Goal: Check status: Check status

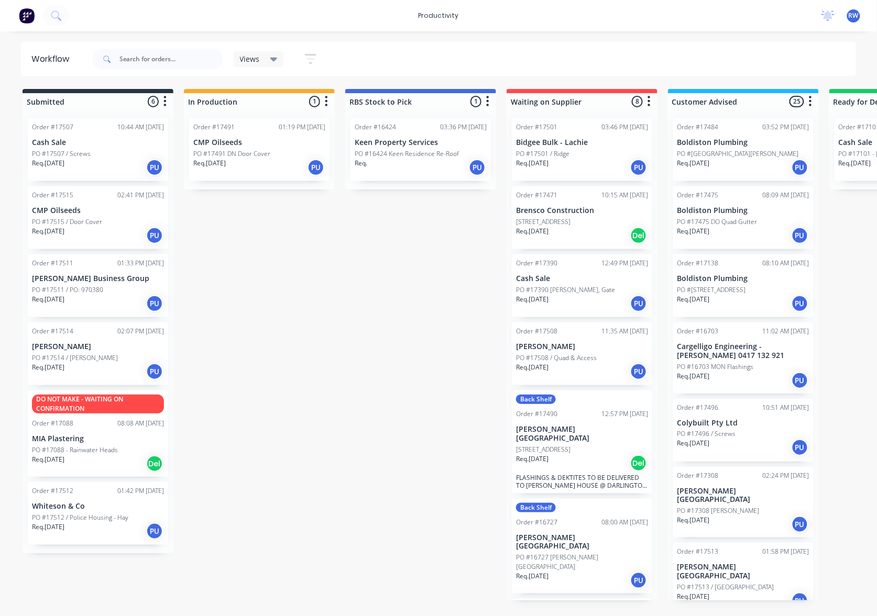
click at [112, 288] on div "PO #17511 / PO: 970380" at bounding box center [98, 289] width 132 height 9
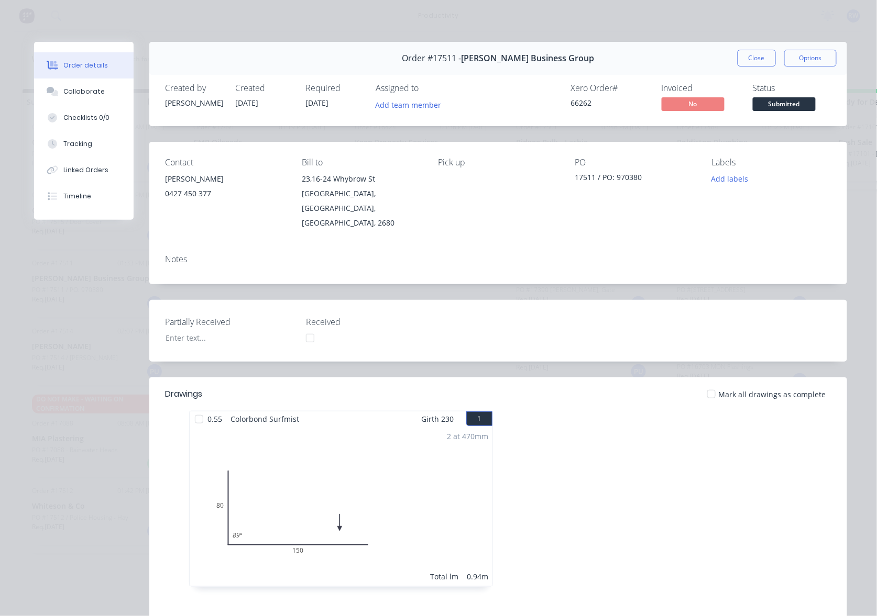
click at [710, 384] on div at bounding box center [711, 394] width 21 height 21
click at [792, 105] on span "Submitted" at bounding box center [784, 103] width 63 height 13
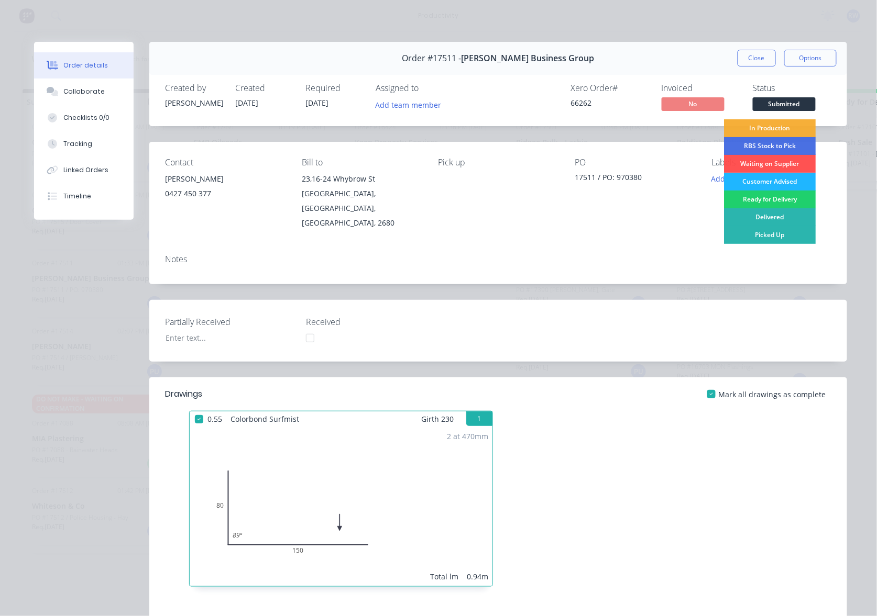
click at [769, 181] on div "Customer Advised" at bounding box center [770, 182] width 92 height 18
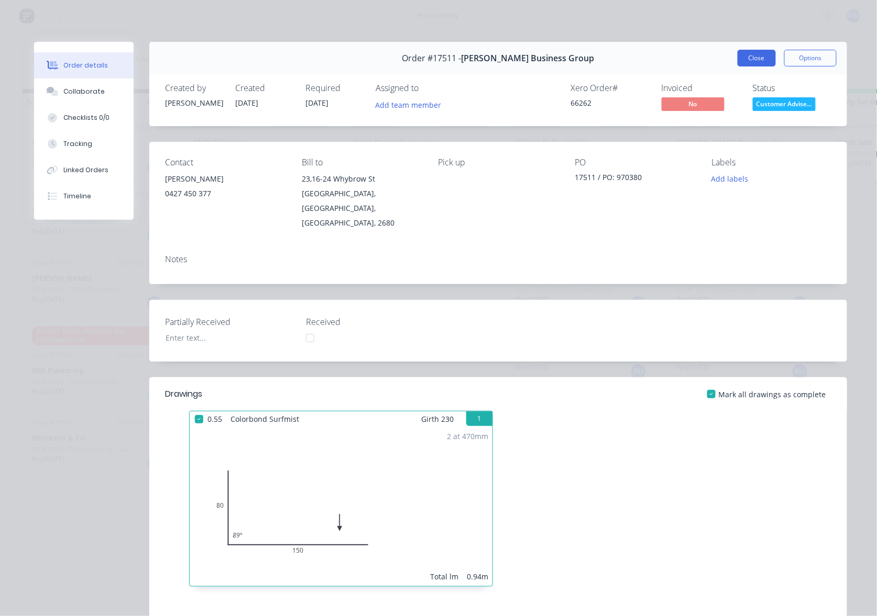
click at [740, 56] on button "Close" at bounding box center [756, 58] width 38 height 17
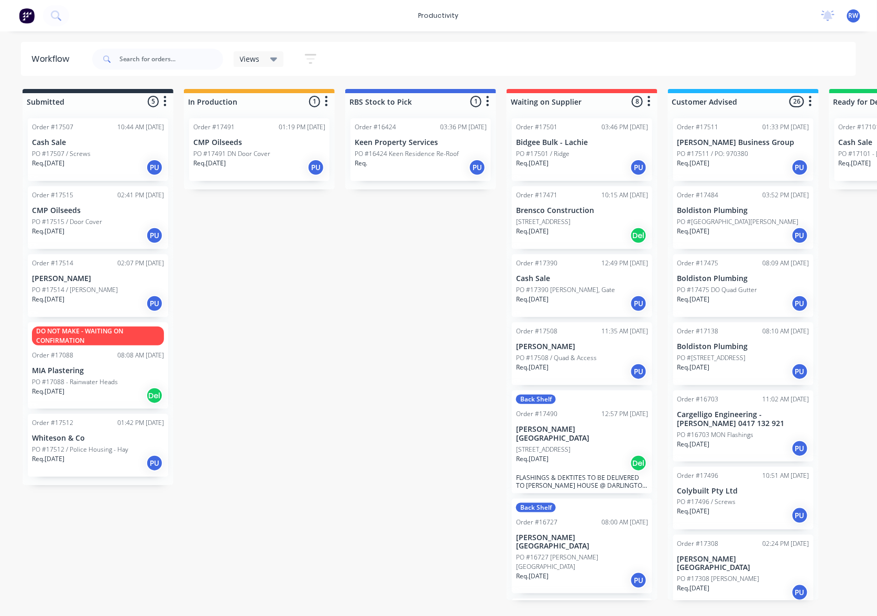
drag, startPoint x: 267, startPoint y: 336, endPoint x: 293, endPoint y: 392, distance: 62.1
click at [304, 420] on div "Submitted 5 Sort By Created date Required date Order number Customer name Most …" at bounding box center [637, 345] width 1291 height 512
drag, startPoint x: 70, startPoint y: 454, endPoint x: 213, endPoint y: 220, distance: 273.1
click at [213, 220] on div "Submitted 5 Sort By Created date Required date Order number Customer name Most …" at bounding box center [637, 345] width 1291 height 512
drag, startPoint x: 83, startPoint y: 457, endPoint x: 262, endPoint y: 216, distance: 300.2
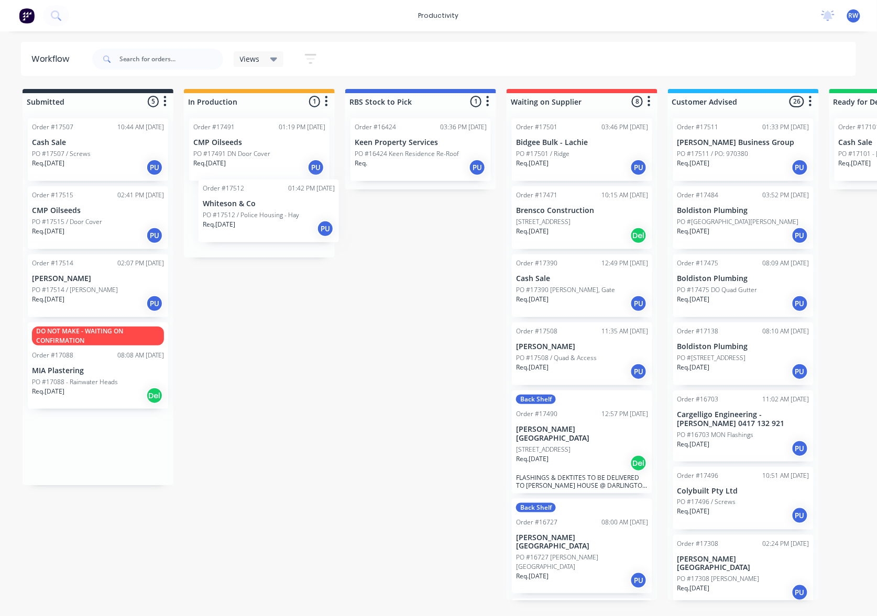
click at [262, 216] on div "Submitted 5 Sort By Created date Required date Order number Customer name Most …" at bounding box center [637, 345] width 1291 height 512
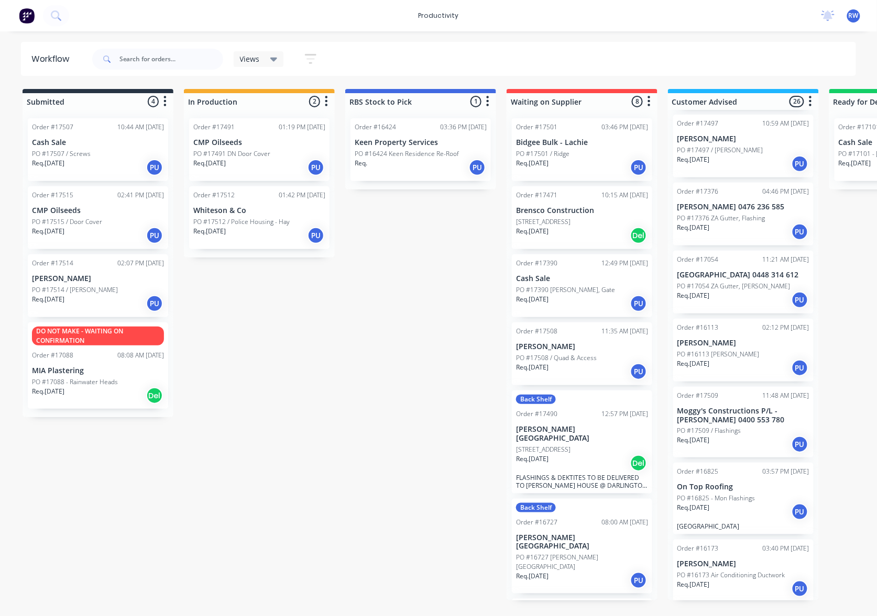
scroll to position [1257, 0]
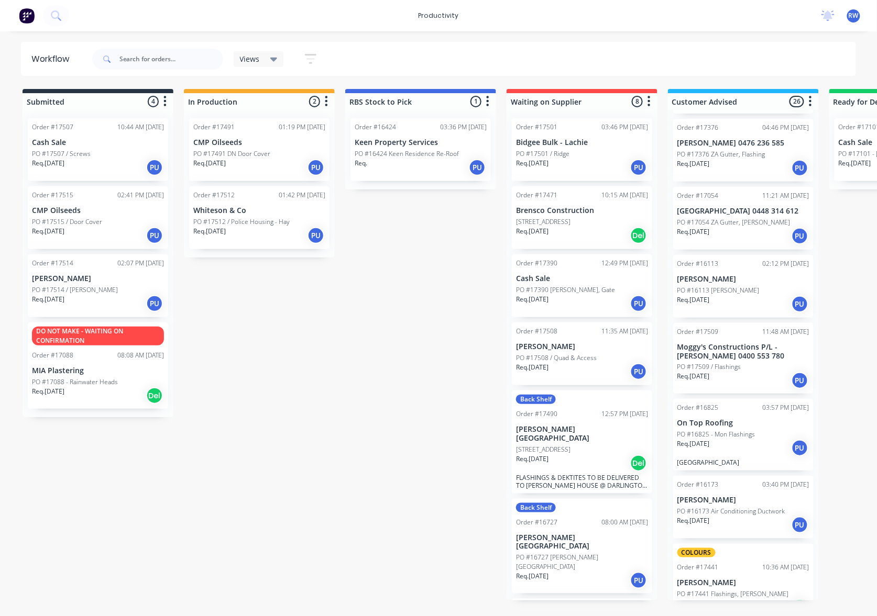
click at [725, 372] on div "Req. [DATE] PU" at bounding box center [743, 381] width 132 height 18
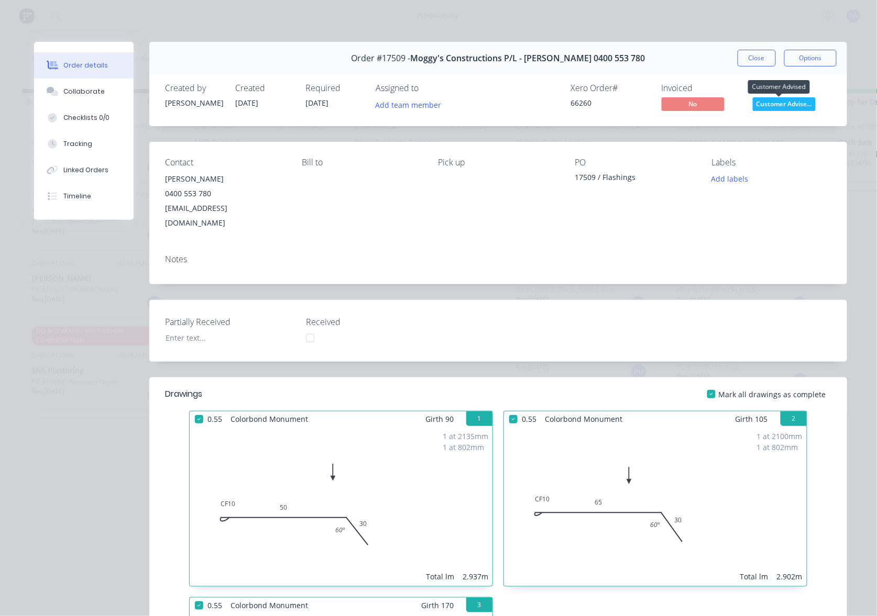
click at [784, 105] on span "Customer Advise..." at bounding box center [784, 103] width 63 height 13
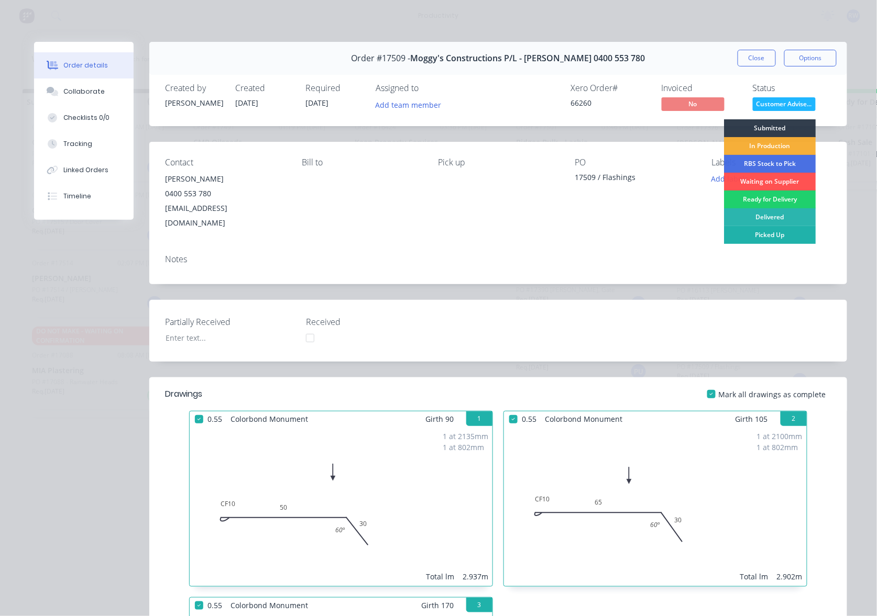
click at [776, 236] on div "Picked Up" at bounding box center [770, 235] width 92 height 18
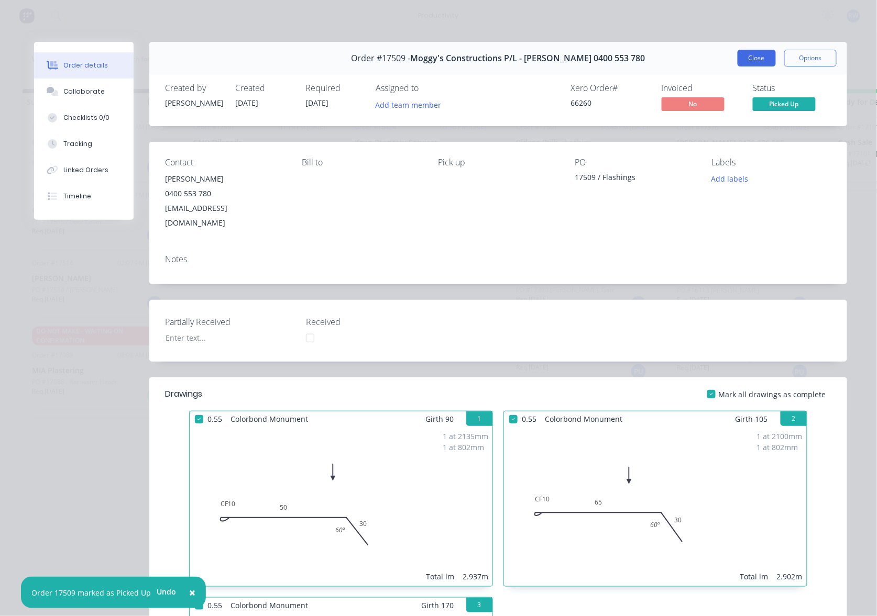
click at [755, 60] on button "Close" at bounding box center [756, 58] width 38 height 17
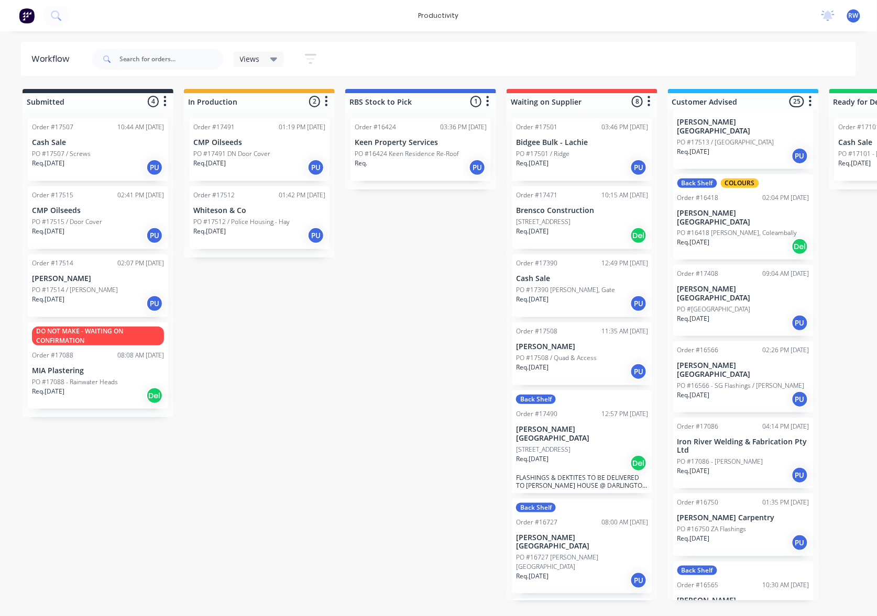
scroll to position [489, 0]
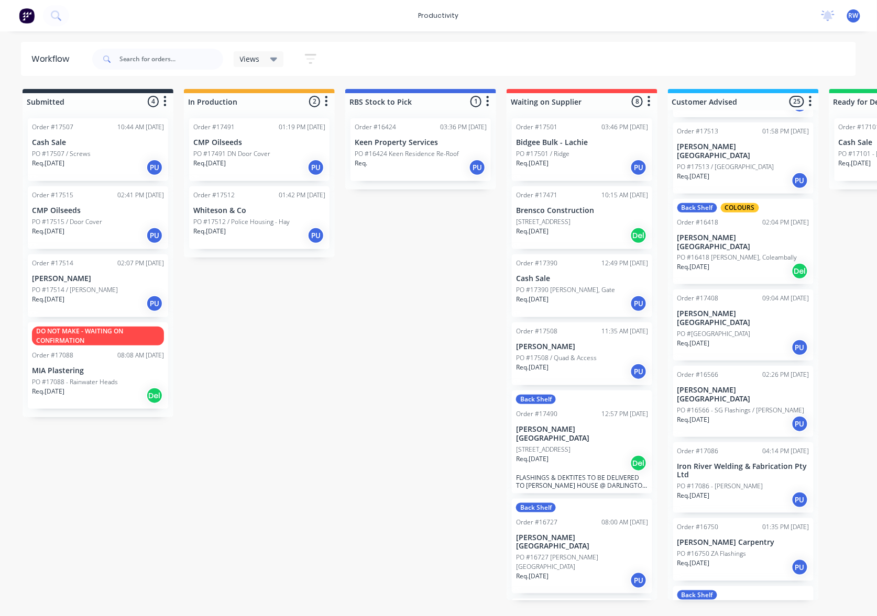
click at [745, 172] on div "Req. [DATE] PU" at bounding box center [743, 181] width 132 height 18
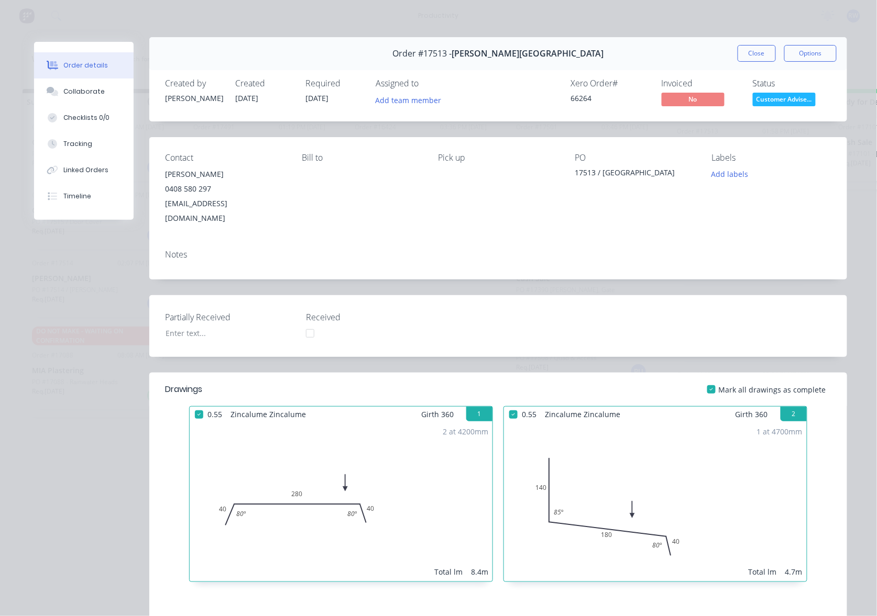
scroll to position [0, 0]
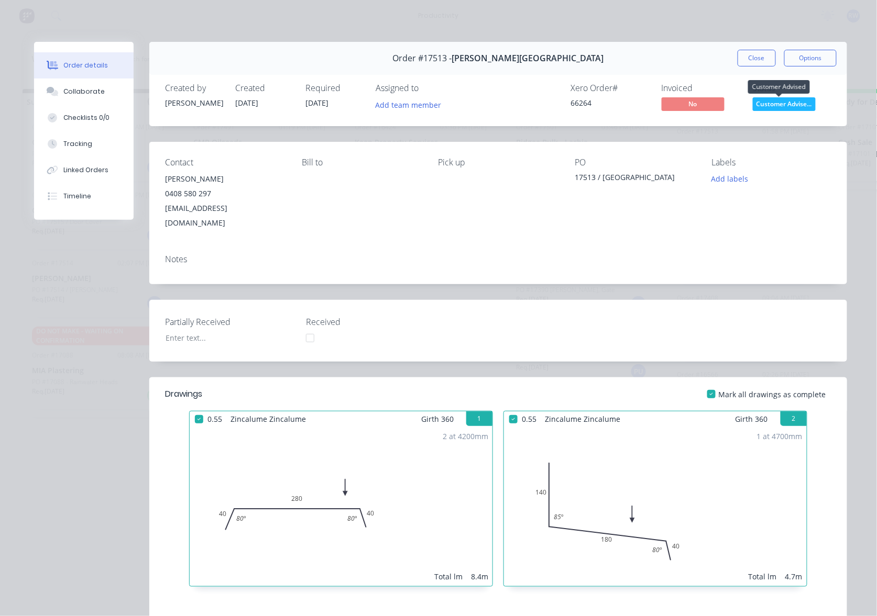
click at [782, 110] on span "Customer Advise..." at bounding box center [784, 103] width 63 height 13
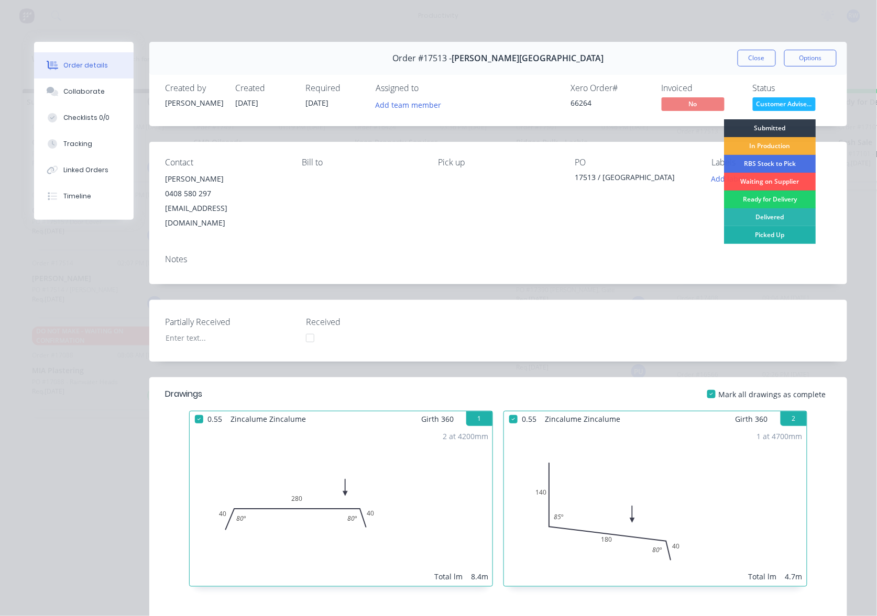
click at [769, 237] on div "Picked Up" at bounding box center [770, 235] width 92 height 18
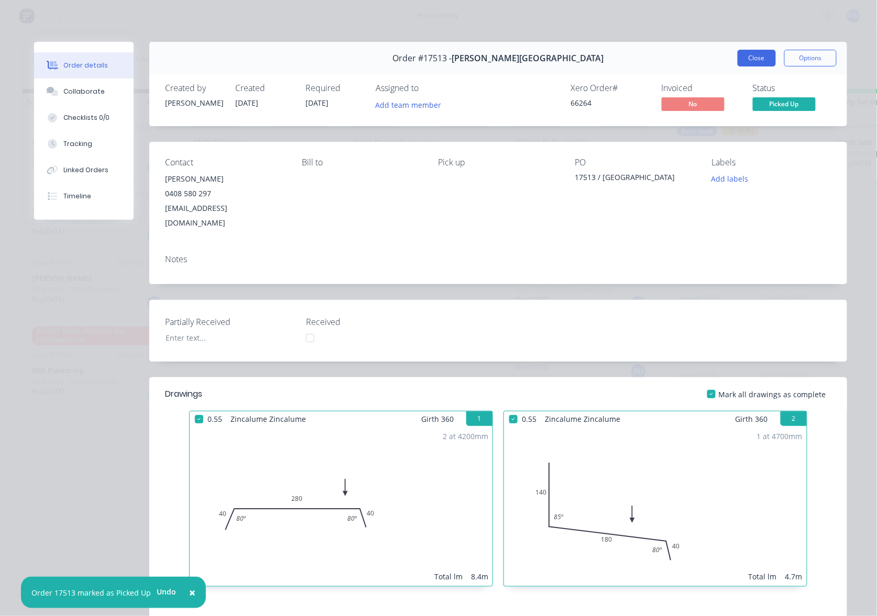
click at [753, 58] on button "Close" at bounding box center [756, 58] width 38 height 17
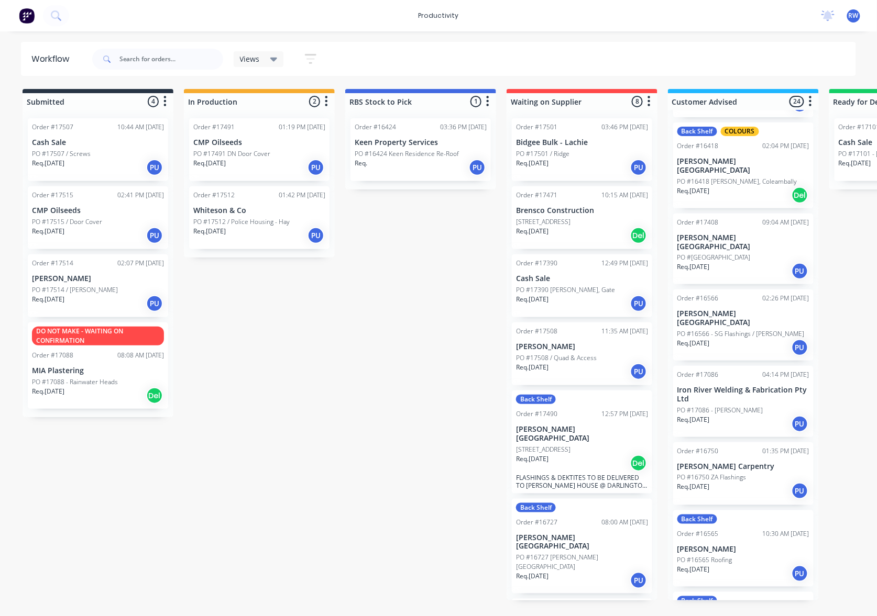
click at [64, 298] on p "Req. [DATE]" at bounding box center [48, 299] width 32 height 9
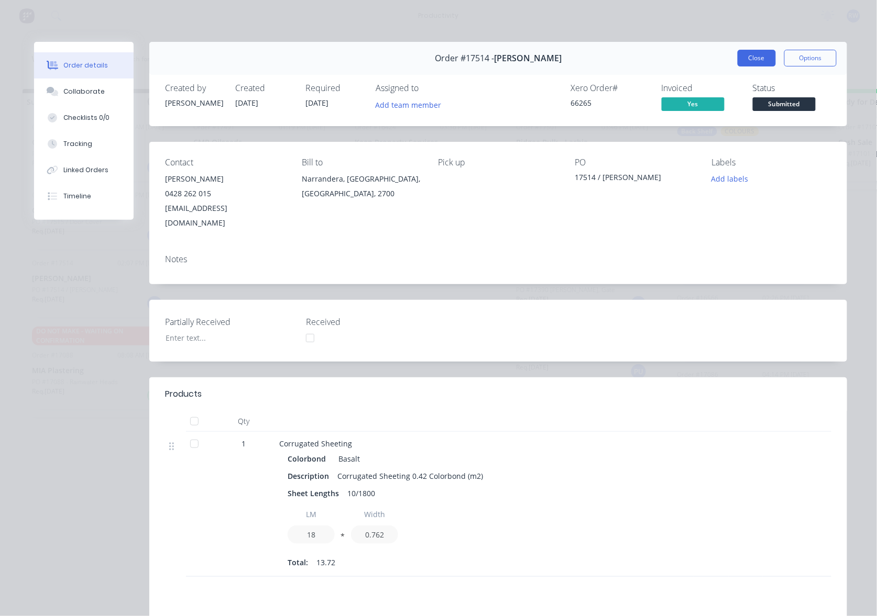
click at [755, 54] on button "Close" at bounding box center [756, 58] width 38 height 17
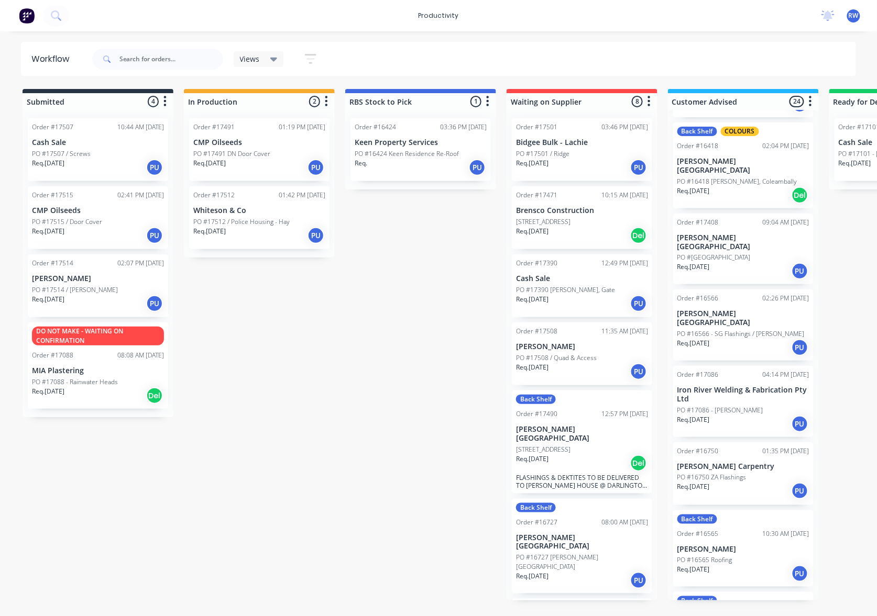
click at [64, 216] on div "Order #17515 02:41 PM [DATE] CMP Oilseeds PO #17515 / Door Cover Req. [DATE] PU" at bounding box center [98, 217] width 140 height 63
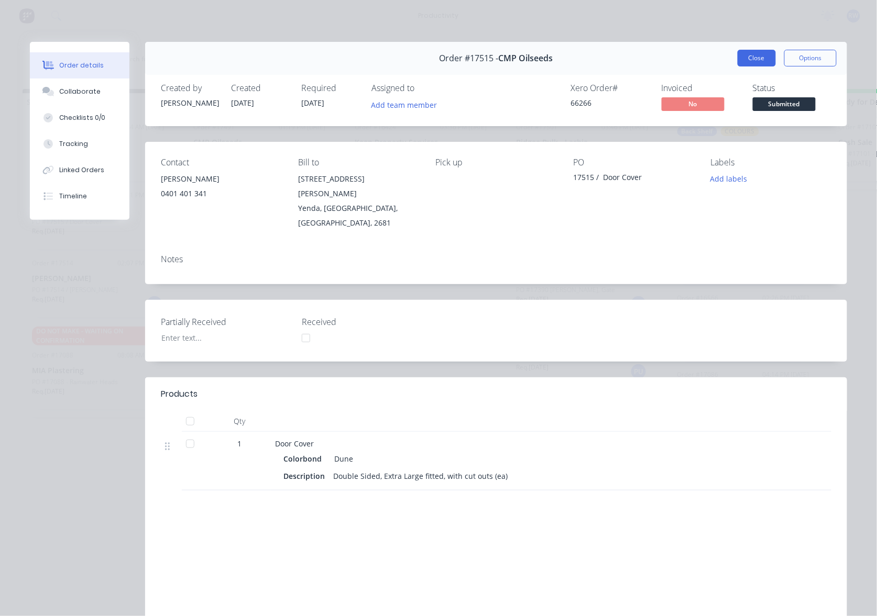
click at [753, 50] on button "Close" at bounding box center [756, 58] width 38 height 17
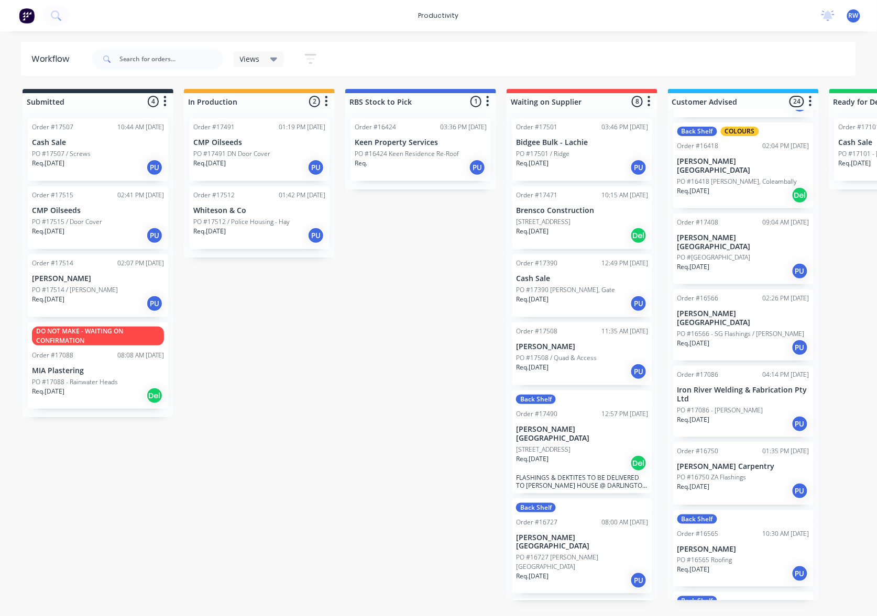
click at [279, 153] on div "PO #17491 DN Door Cover" at bounding box center [259, 153] width 132 height 9
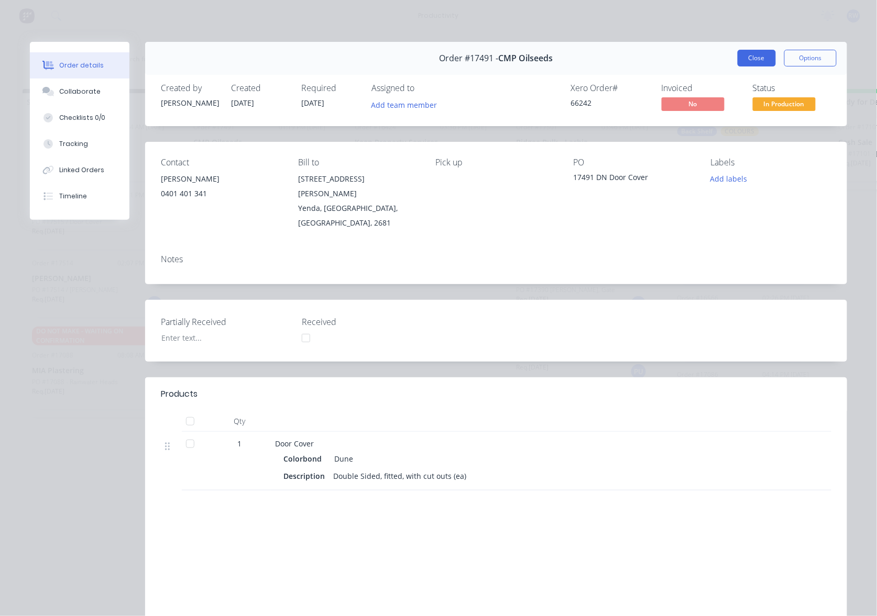
click at [744, 55] on button "Close" at bounding box center [756, 58] width 38 height 17
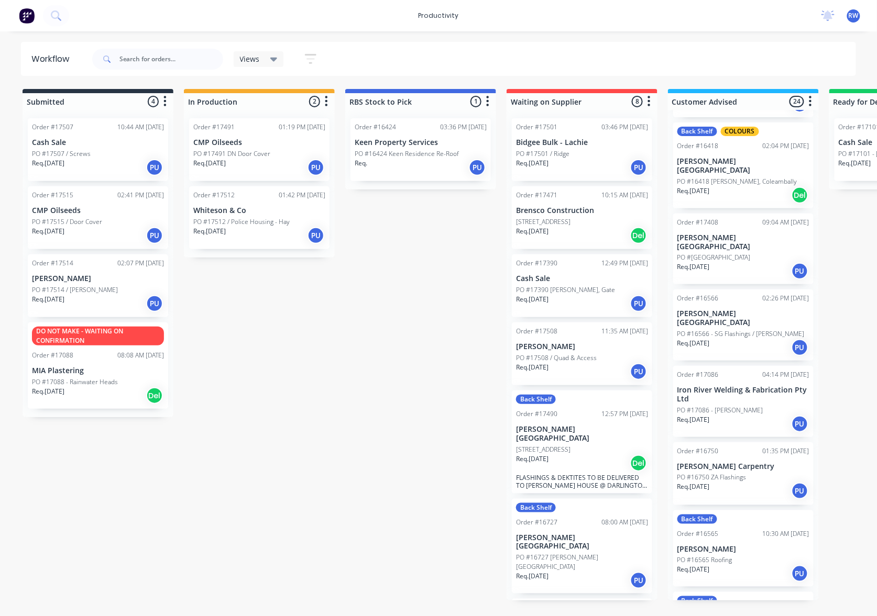
click at [708, 325] on div "Order #16566 02:26 PM [DATE][GEOGRAPHIC_DATA][PERSON_NAME] PO #16566 - SG Flash…" at bounding box center [743, 325] width 140 height 71
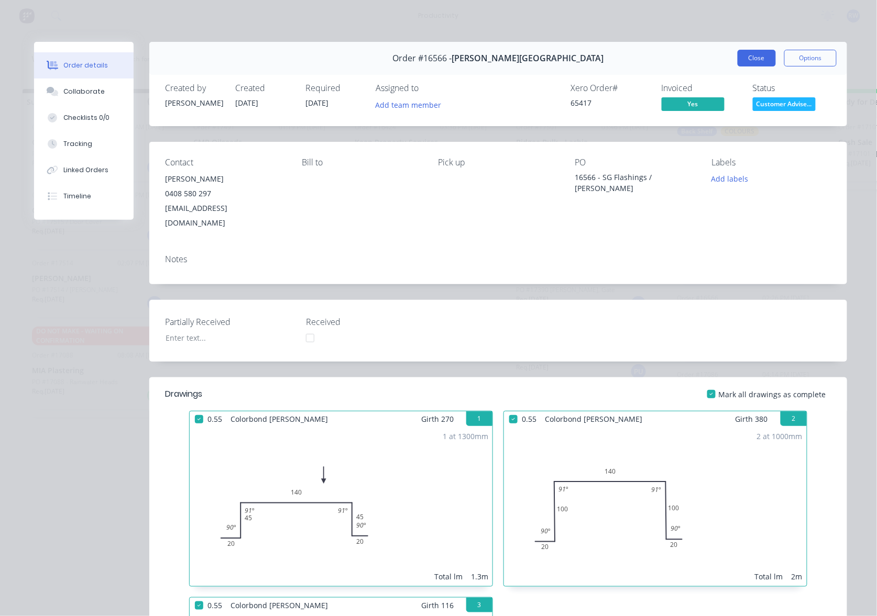
click at [757, 57] on button "Close" at bounding box center [756, 58] width 38 height 17
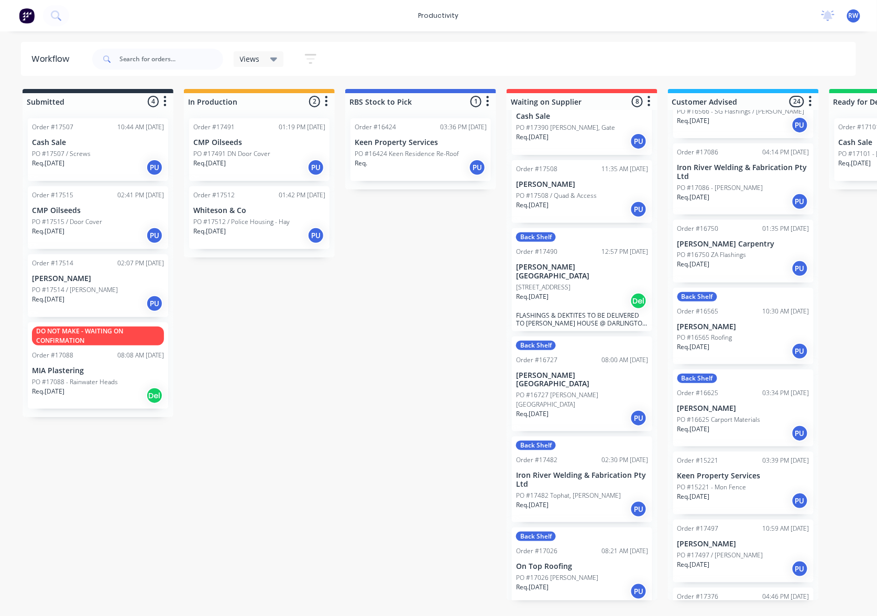
scroll to position [736, 0]
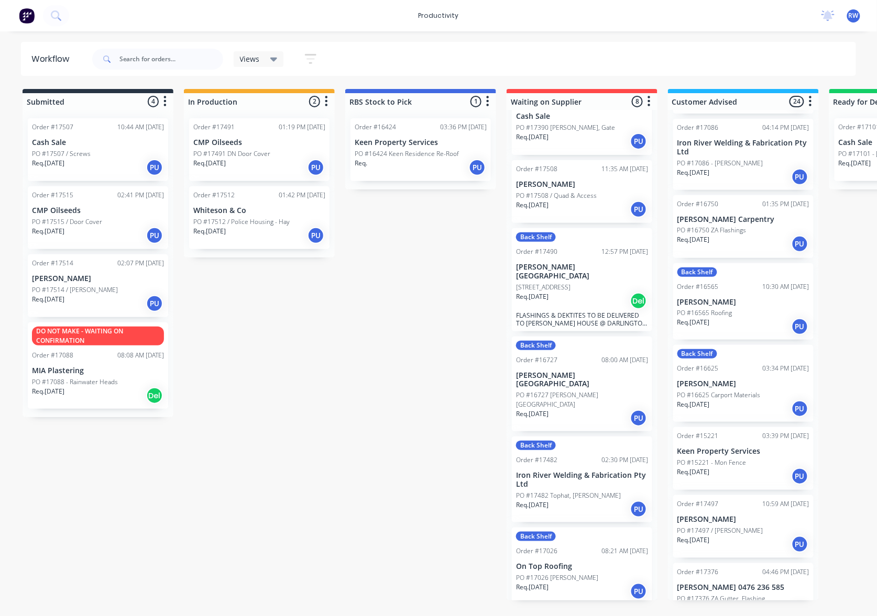
click at [733, 526] on p "PO #17497 / [PERSON_NAME]" at bounding box center [720, 530] width 86 height 9
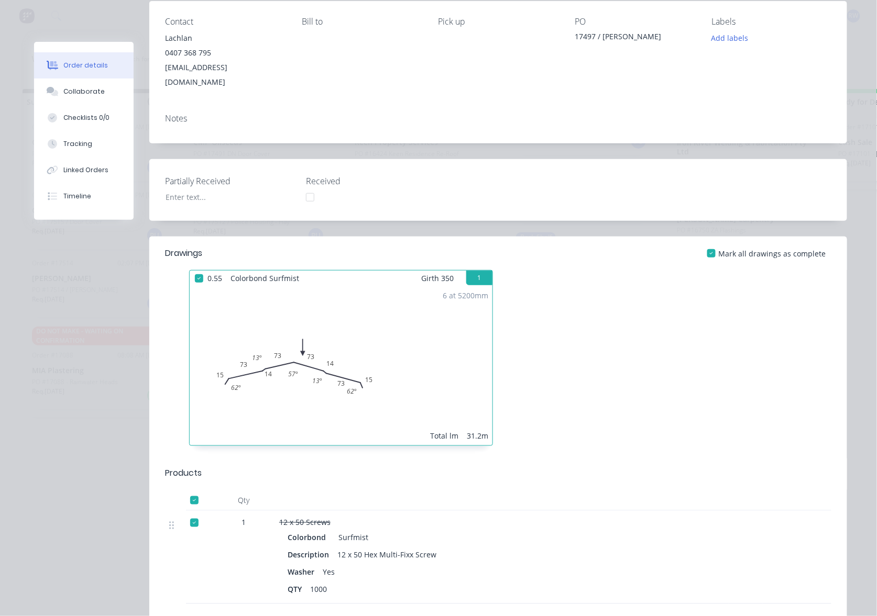
scroll to position [0, 0]
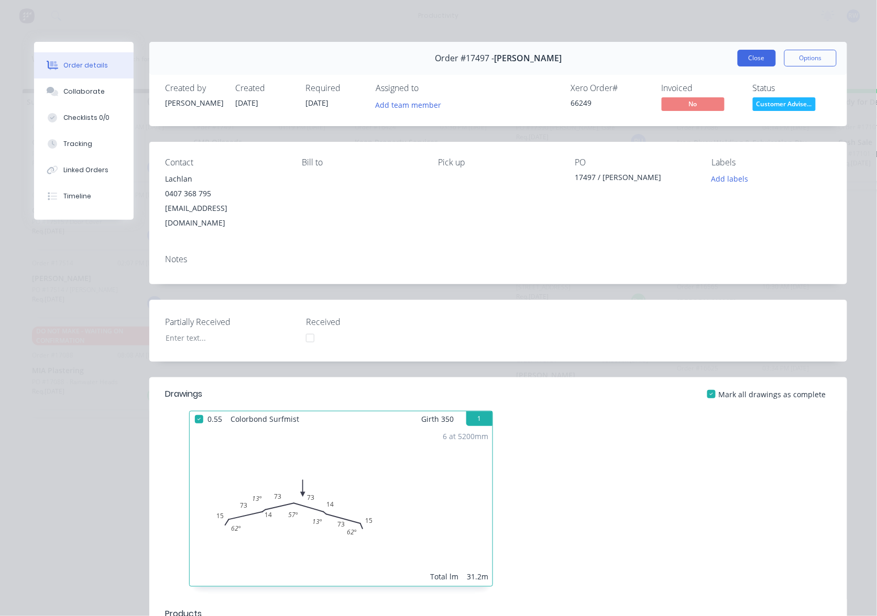
click at [744, 55] on button "Close" at bounding box center [756, 58] width 38 height 17
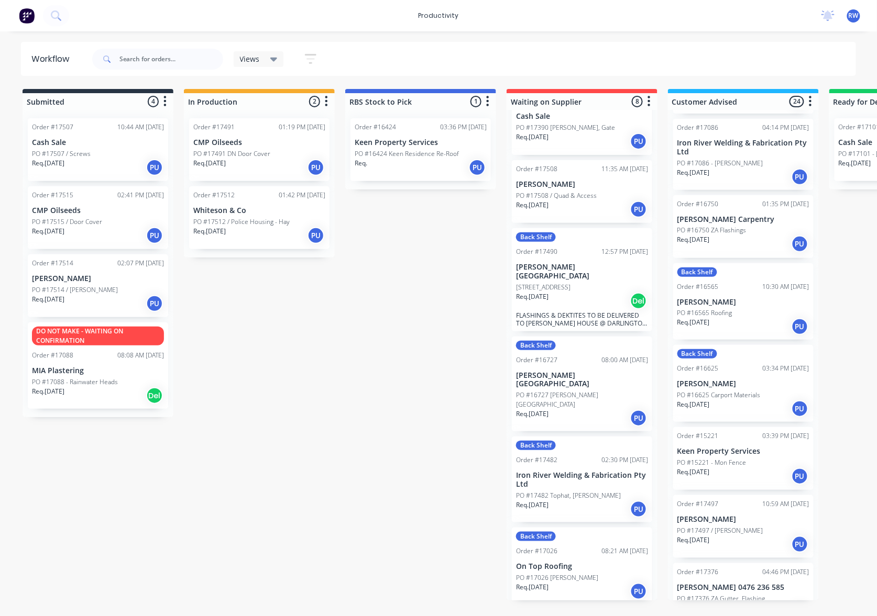
click at [229, 241] on div "Req. [DATE] PU" at bounding box center [259, 236] width 132 height 18
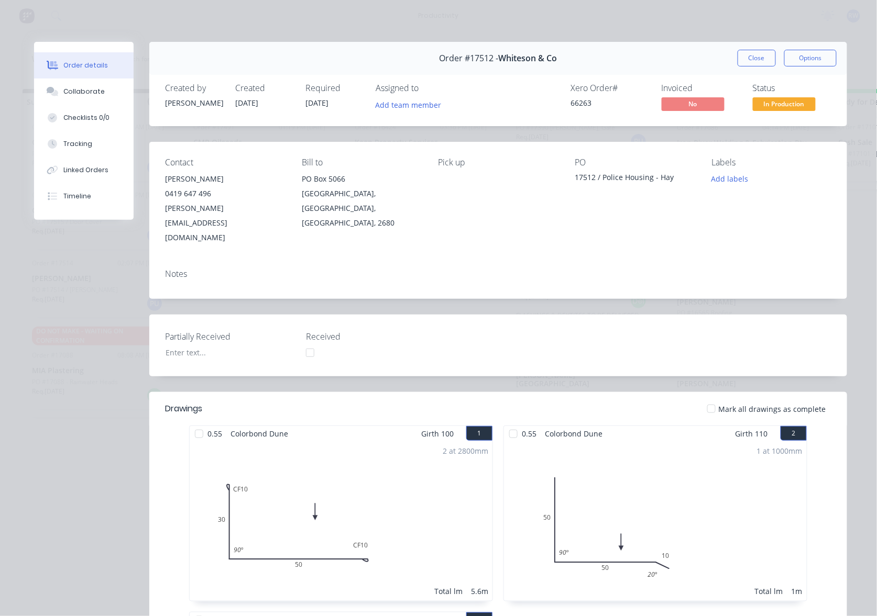
click at [706, 399] on div at bounding box center [711, 409] width 21 height 21
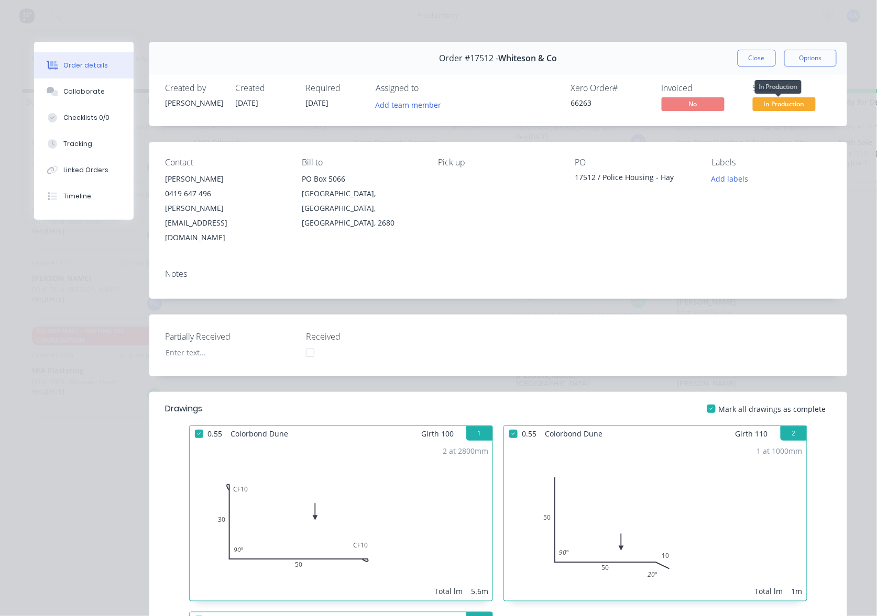
click at [779, 109] on span "In Production" at bounding box center [784, 103] width 63 height 13
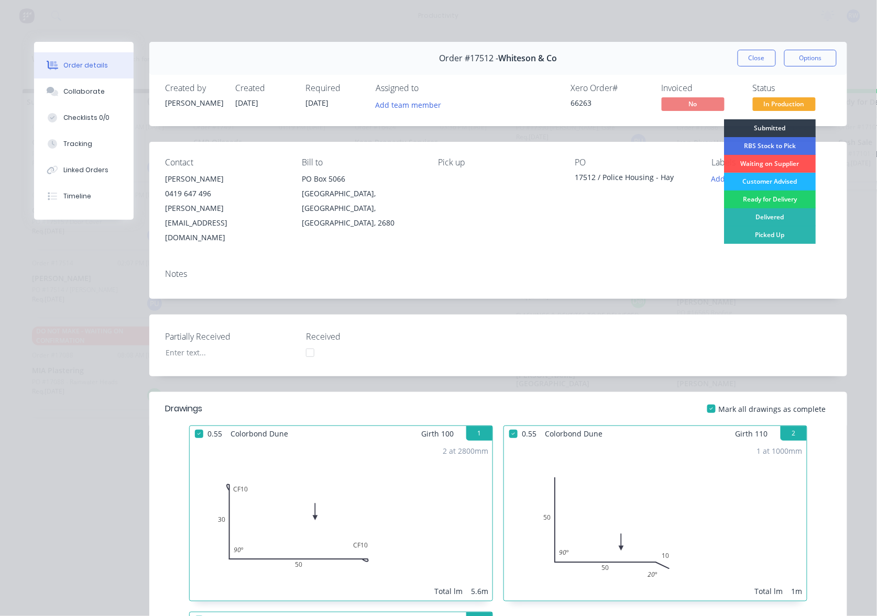
click at [769, 183] on div "Customer Advised" at bounding box center [770, 182] width 92 height 18
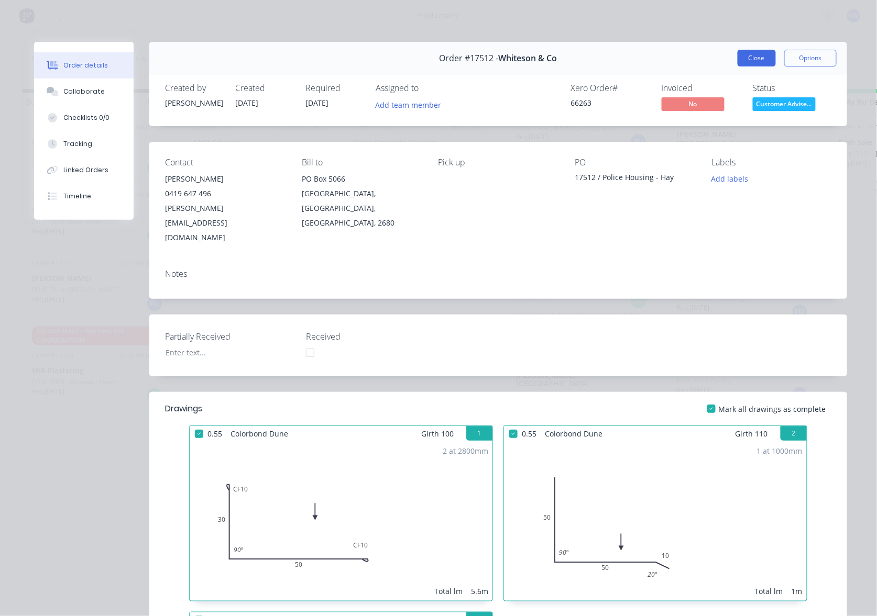
click at [748, 56] on button "Close" at bounding box center [756, 58] width 38 height 17
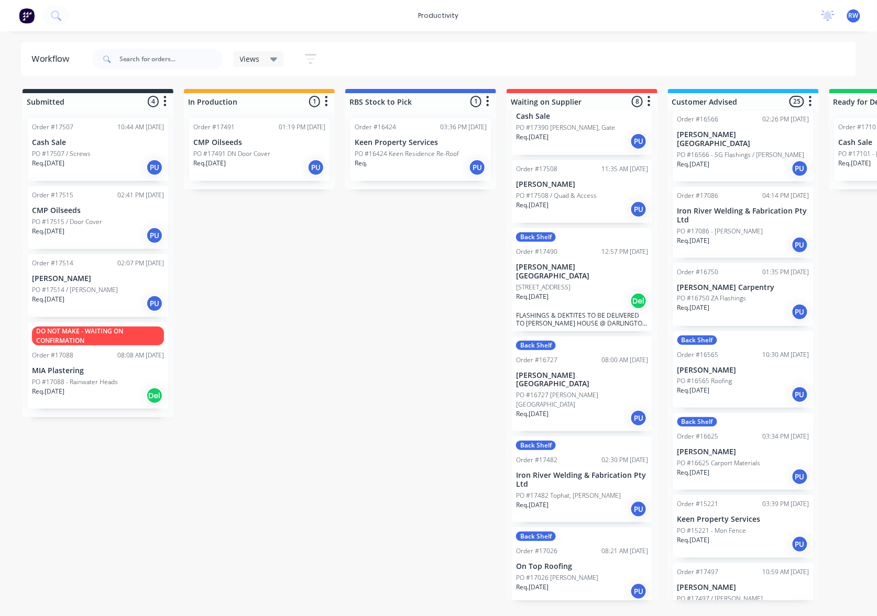
click at [773, 43] on div "Views Save new view None (Default) edit Show/Hide statuses Show line item cards…" at bounding box center [473, 58] width 766 height 31
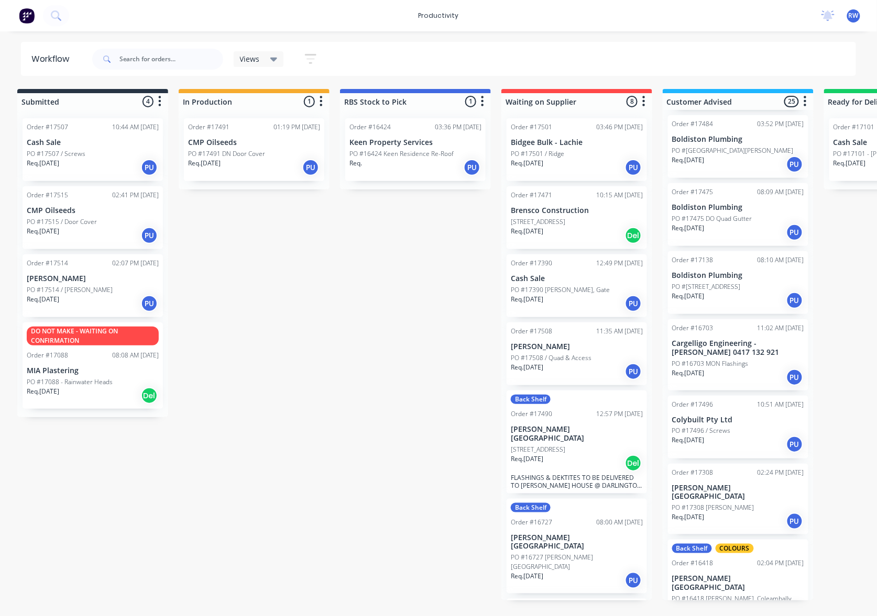
scroll to position [107, 0]
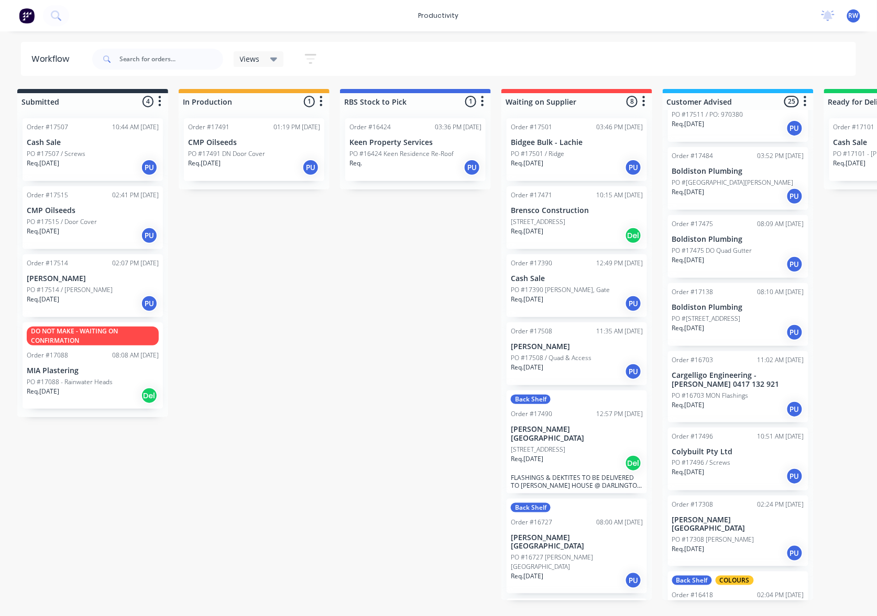
click at [755, 252] on div "PO #17475 DO Quad Gutter" at bounding box center [738, 250] width 132 height 9
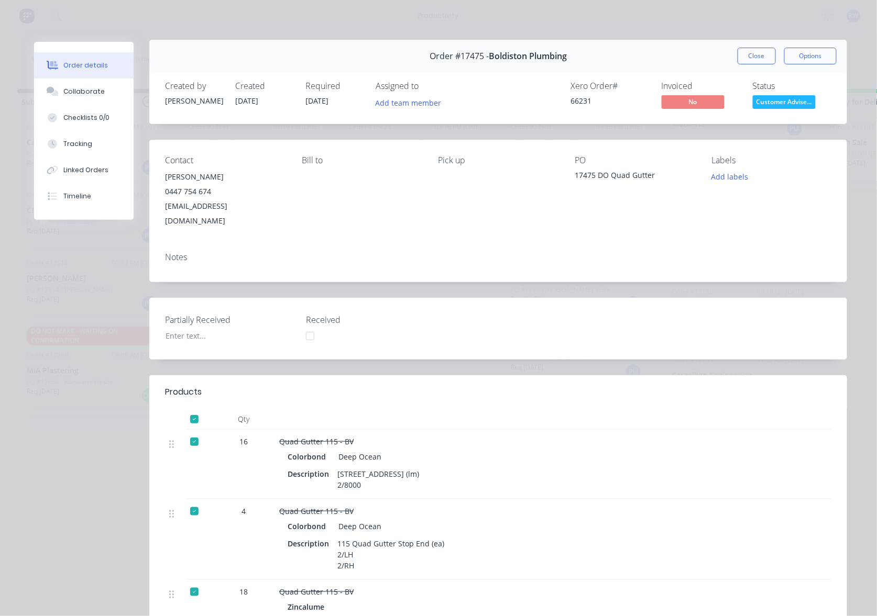
scroll to position [0, 0]
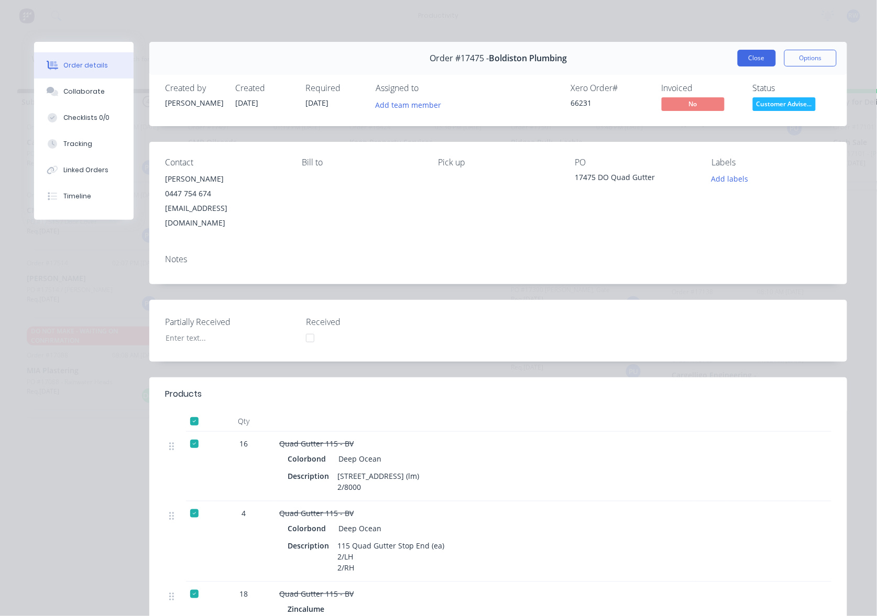
click at [761, 59] on button "Close" at bounding box center [756, 58] width 38 height 17
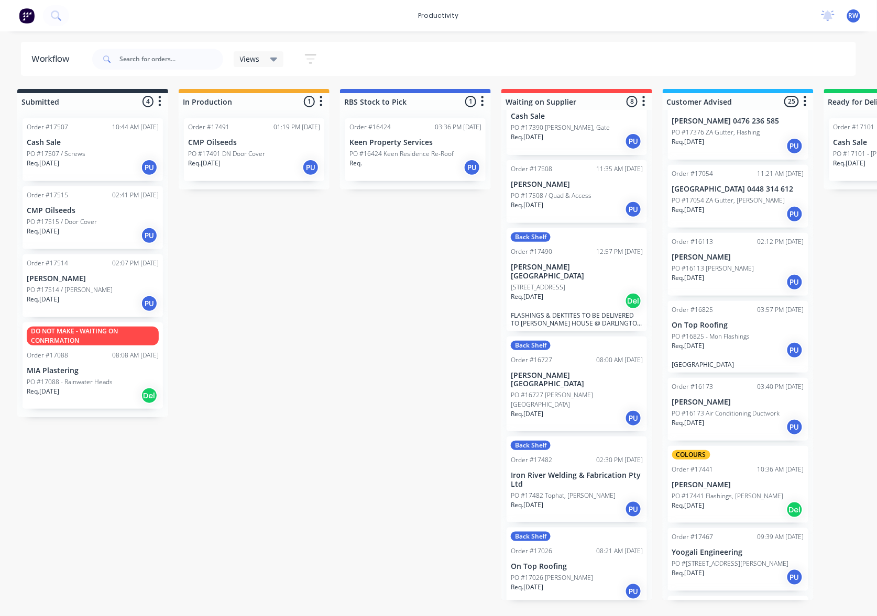
scroll to position [1293, 0]
